Goal: Navigation & Orientation: Find specific page/section

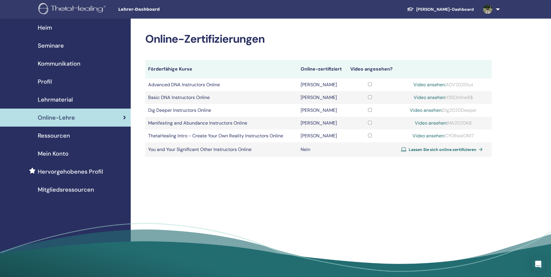
click at [58, 31] on div "Heim" at bounding box center [66, 27] width 122 height 9
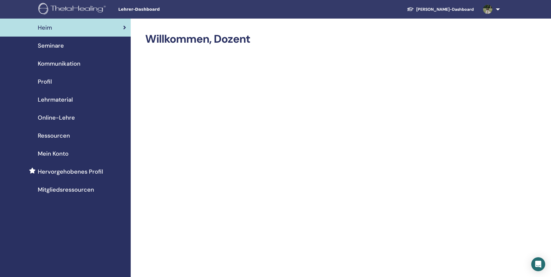
click at [67, 118] on span "Online-Lehre" at bounding box center [56, 117] width 37 height 9
